Goal: Task Accomplishment & Management: Use online tool/utility

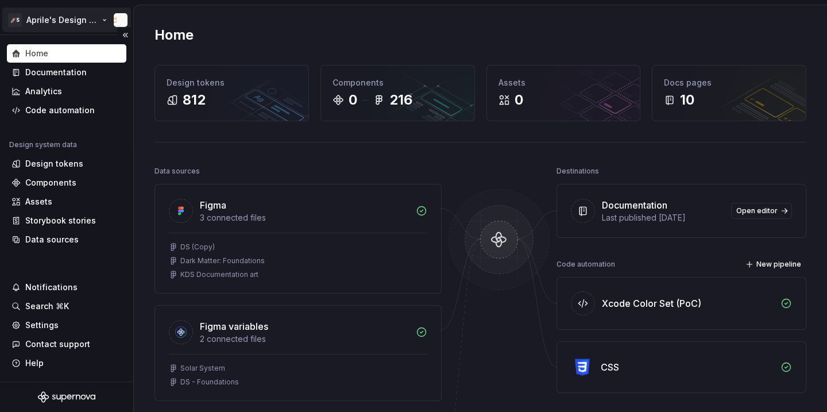
click at [76, 22] on html "🚀S Aprile's Design System Home Documentation Analytics Code automation Design s…" at bounding box center [413, 206] width 827 height 412
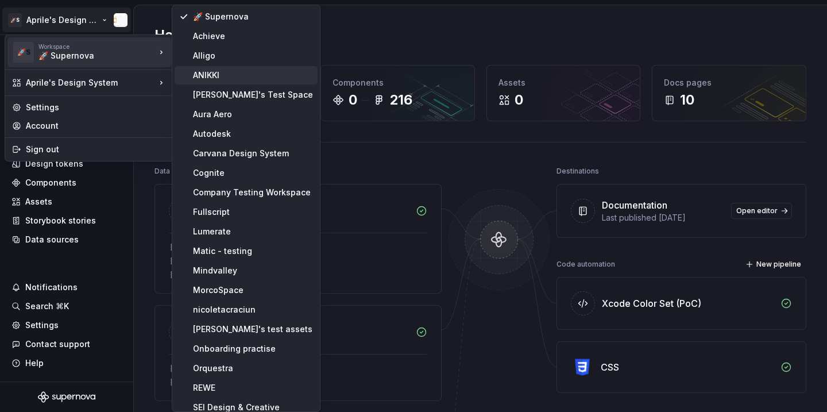
click at [210, 82] on div "ANIKKI" at bounding box center [246, 75] width 143 height 18
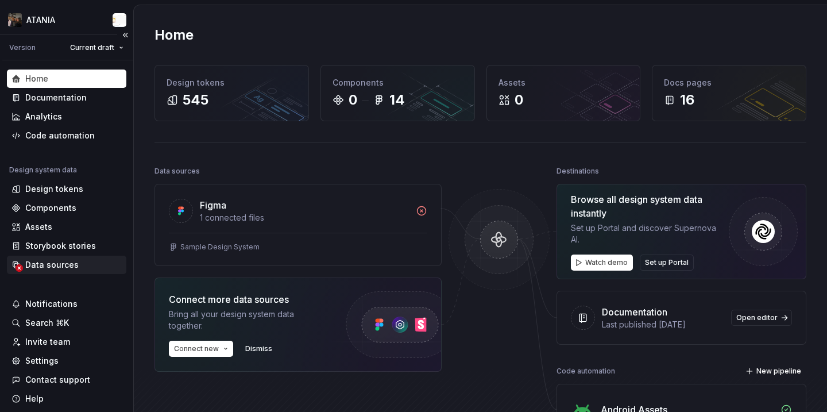
click at [88, 264] on div "Data sources" at bounding box center [66, 264] width 110 height 11
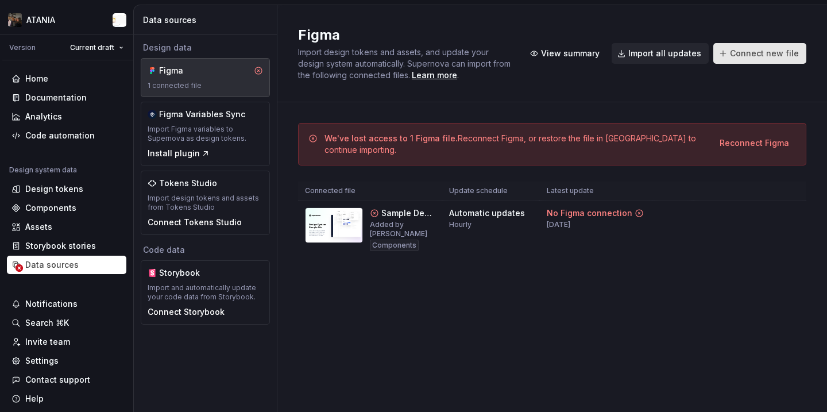
click at [745, 58] on span "Connect new file" at bounding box center [764, 53] width 69 height 11
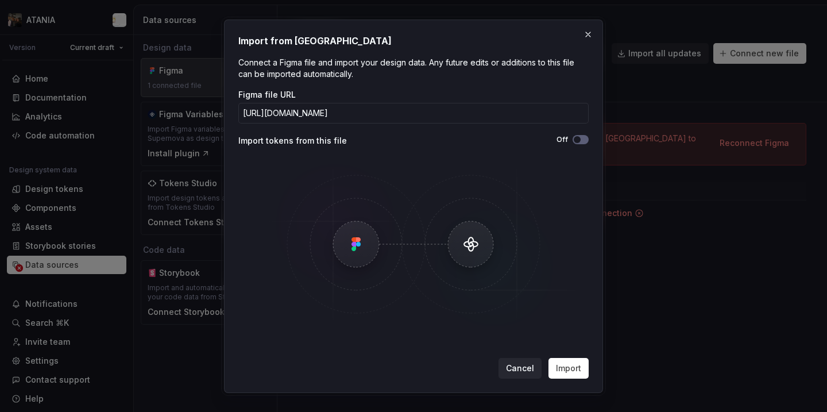
scroll to position [0, 83]
type input "[URL][DOMAIN_NAME]"
click at [558, 368] on span "Import" at bounding box center [568, 367] width 25 height 11
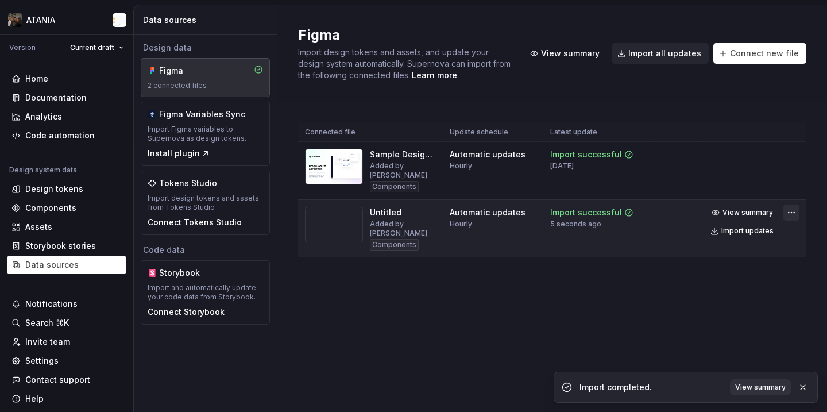
click at [785, 213] on html "ATANIA Version Current draft Home Documentation Analytics Code automation Desig…" at bounding box center [413, 206] width 827 height 412
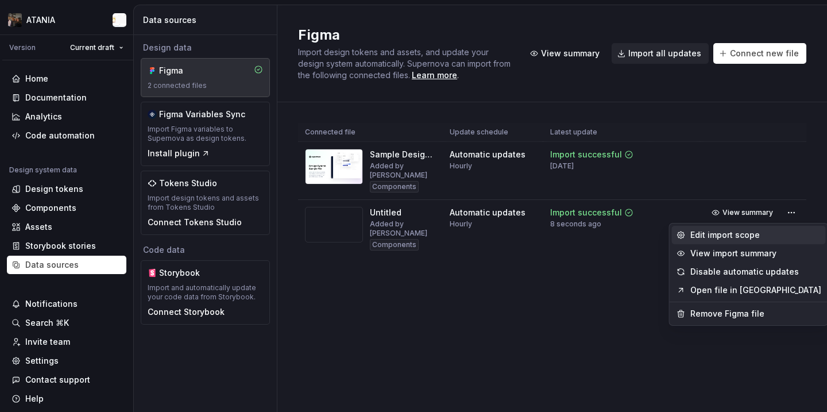
click at [758, 237] on div "Edit import scope" at bounding box center [756, 234] width 131 height 11
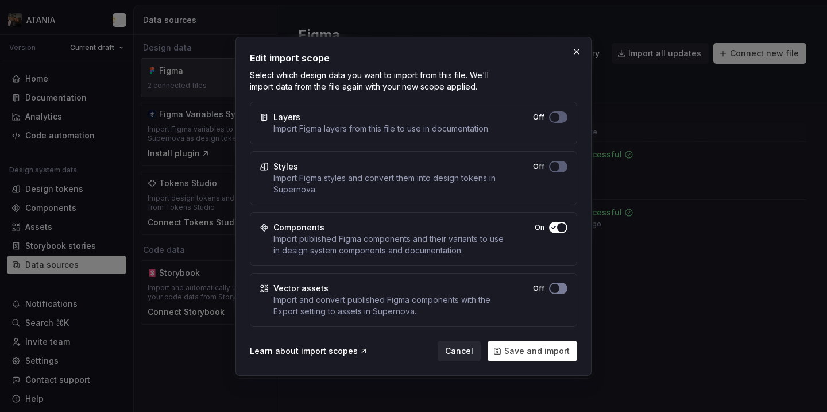
click at [558, 292] on button "Off" at bounding box center [558, 288] width 18 height 11
click at [550, 336] on div "Learn about import scopes Cancel Save and import" at bounding box center [413, 348] width 327 height 25
click at [549, 346] on span "Save and import" at bounding box center [536, 350] width 65 height 11
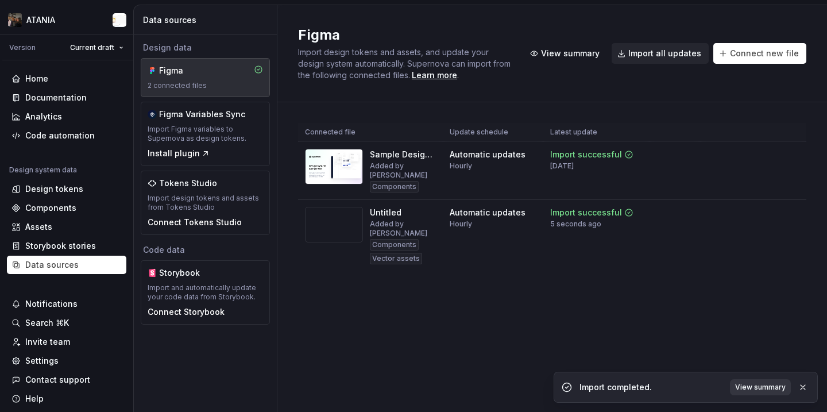
click at [754, 389] on span "View summary" at bounding box center [760, 387] width 51 height 9
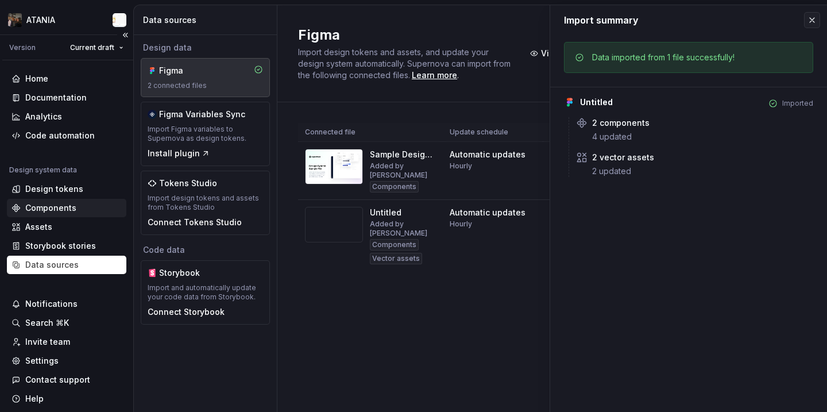
click at [63, 214] on div "Components" at bounding box center [66, 208] width 119 height 18
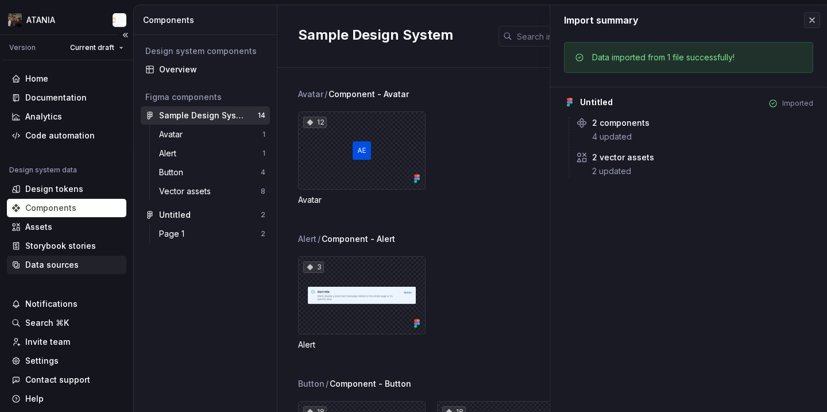
click at [88, 260] on div "Data sources" at bounding box center [66, 264] width 110 height 11
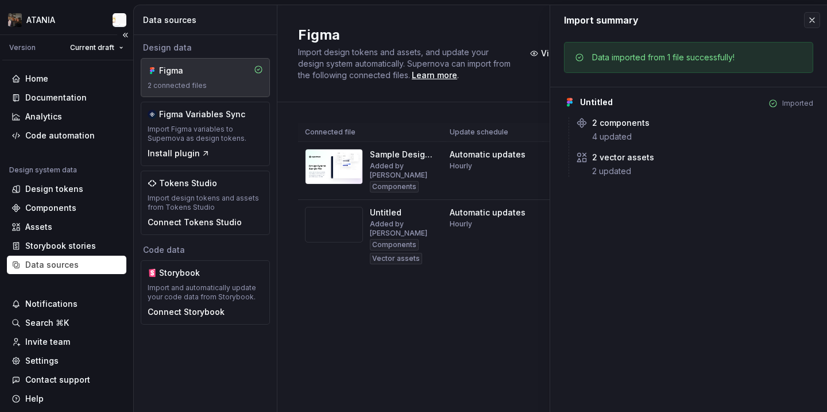
click at [78, 236] on div "Design system data Design tokens Components Assets Storybook stories Data sourc…" at bounding box center [66, 219] width 119 height 109
click at [74, 229] on div "Assets" at bounding box center [66, 226] width 110 height 11
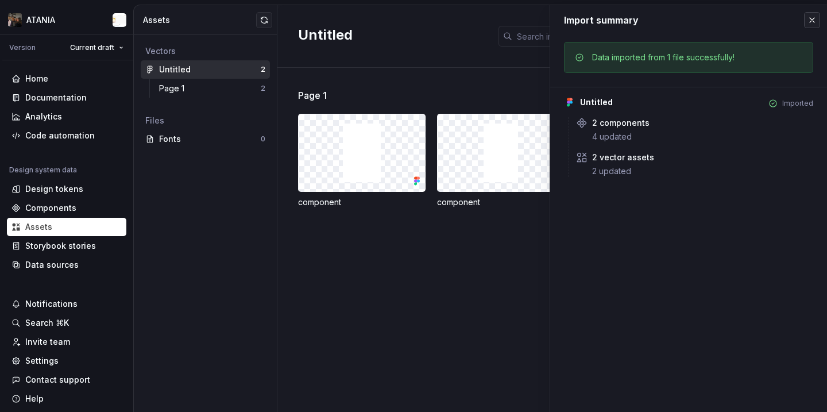
click at [818, 20] on button "button" at bounding box center [812, 20] width 16 height 16
